Goal: Task Accomplishment & Management: Use online tool/utility

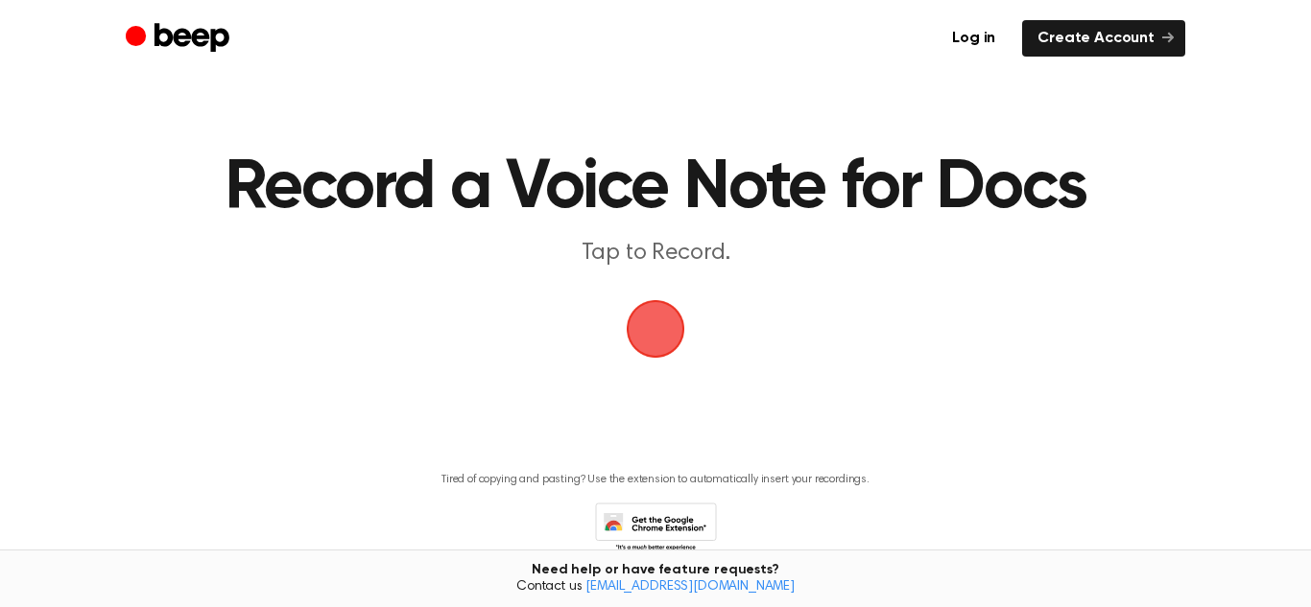
click at [639, 311] on span "button" at bounding box center [656, 329] width 54 height 54
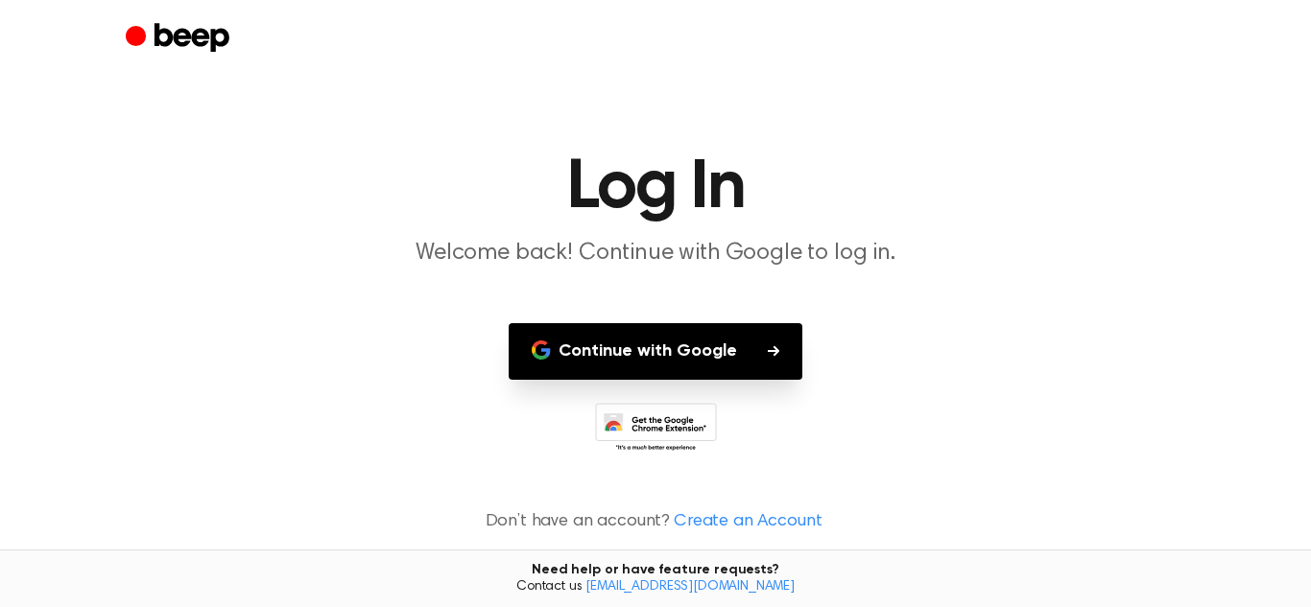
click at [678, 369] on button "Continue with Google" at bounding box center [656, 351] width 294 height 57
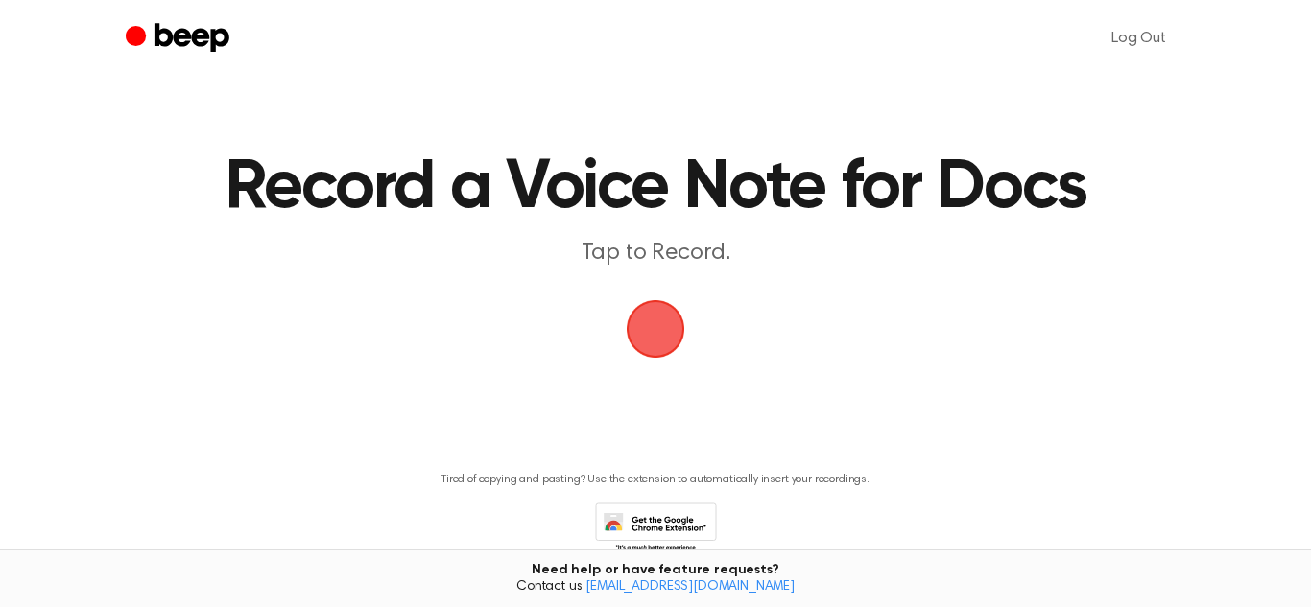
click at [673, 342] on span "button" at bounding box center [656, 329] width 54 height 54
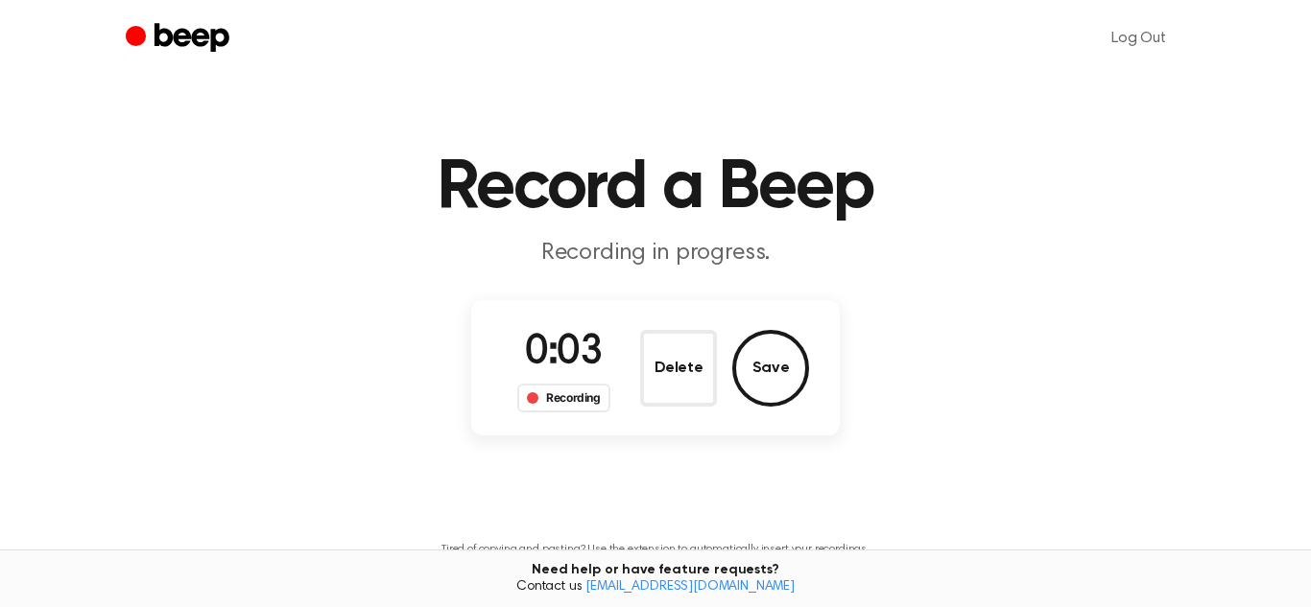
click at [585, 402] on div "Recording" at bounding box center [563, 398] width 93 height 29
click at [767, 377] on button "Save" at bounding box center [770, 368] width 77 height 77
